Goal: Transaction & Acquisition: Purchase product/service

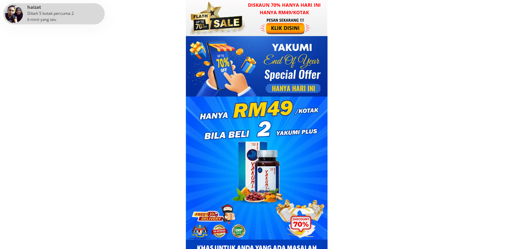
click at [267, 22] on div at bounding box center [286, 26] width 52 height 17
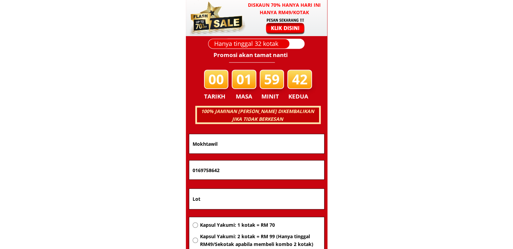
scroll to position [4318, 0]
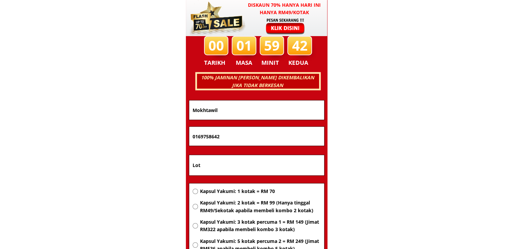
click at [240, 209] on span "Kapsul Yakumi: 2 kotak = RM 99 (Hanya tinggal RM49/Sekotak apabila membeli komb…" at bounding box center [260, 206] width 121 height 15
radio input "true"
drag, startPoint x: 243, startPoint y: 163, endPoint x: 84, endPoint y: 172, distance: 158.6
paste input "Balai polis langkap [GEOGRAPHIC_DATA]"
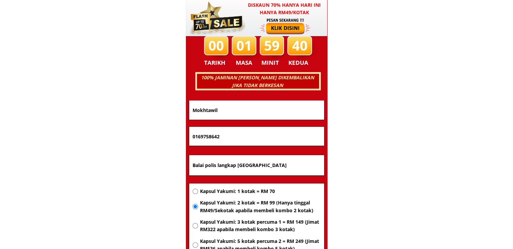
type input "Balai polis langkap [GEOGRAPHIC_DATA]"
drag, startPoint x: 272, startPoint y: 140, endPoint x: 10, endPoint y: 149, distance: 261.7
paste input "98749578"
type input "0198749578"
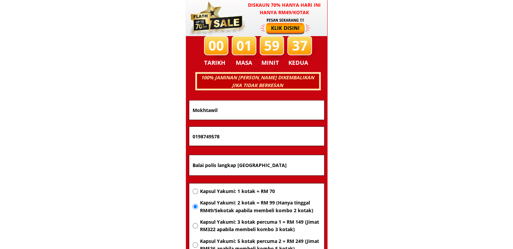
drag, startPoint x: 256, startPoint y: 110, endPoint x: 80, endPoint y: 116, distance: 175.7
paste input "[PERSON_NAME]"
type input "[PERSON_NAME]"
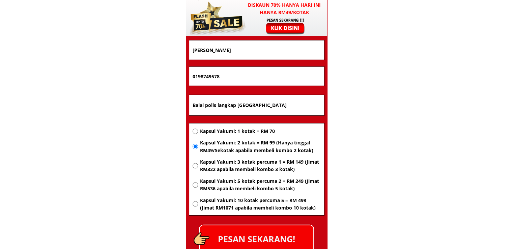
scroll to position [4453, 0]
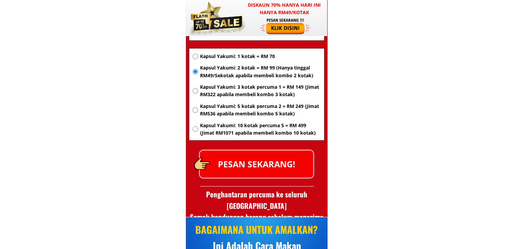
click at [282, 166] on p "PESAN SEKARANG!" at bounding box center [257, 163] width 114 height 27
